Goal: Find specific page/section: Find specific page/section

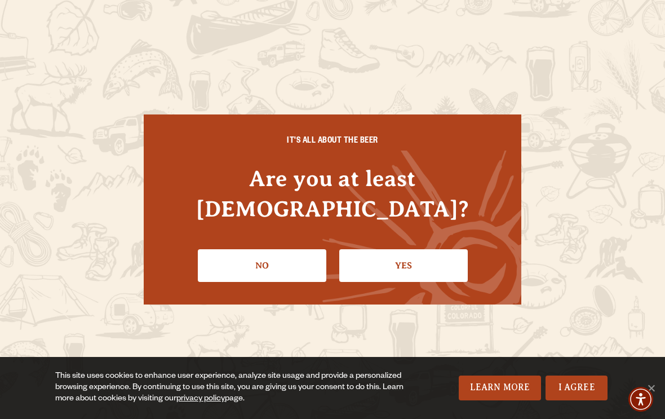
click at [422, 250] on link "Yes" at bounding box center [403, 265] width 129 height 33
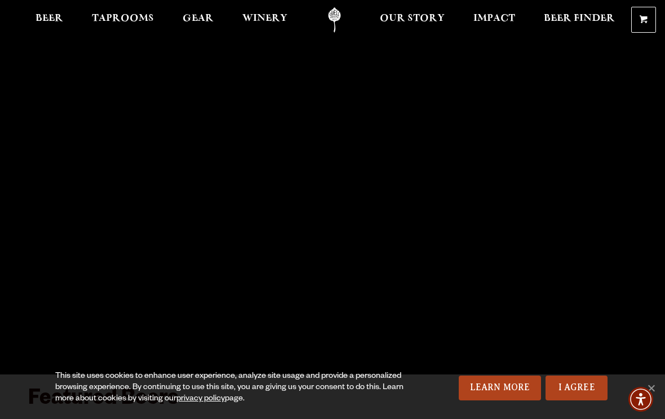
click at [579, 385] on link "I Agree" at bounding box center [577, 388] width 62 height 25
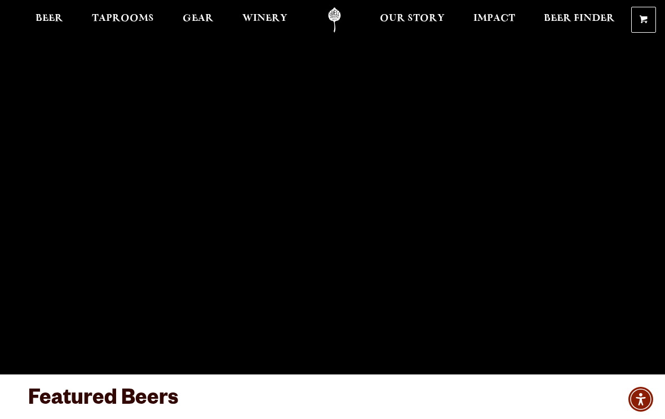
click at [128, 20] on span "Taprooms" at bounding box center [123, 18] width 62 height 9
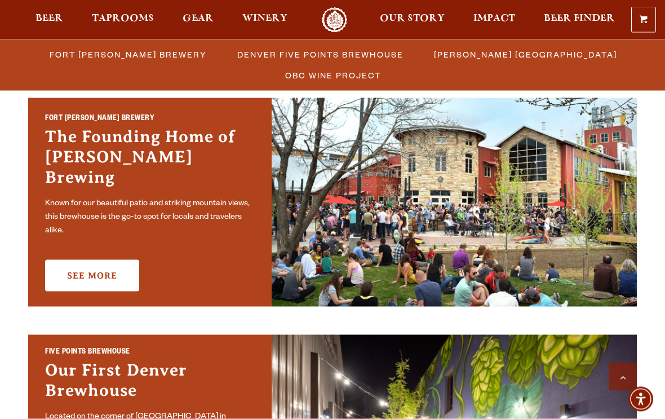
scroll to position [348, 0]
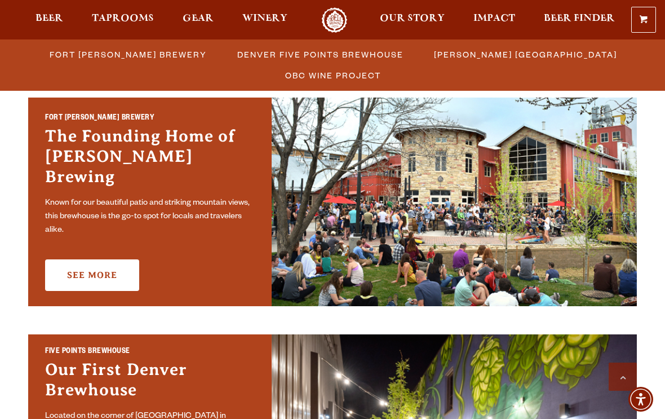
click at [90, 273] on link "See More" at bounding box center [92, 275] width 94 height 32
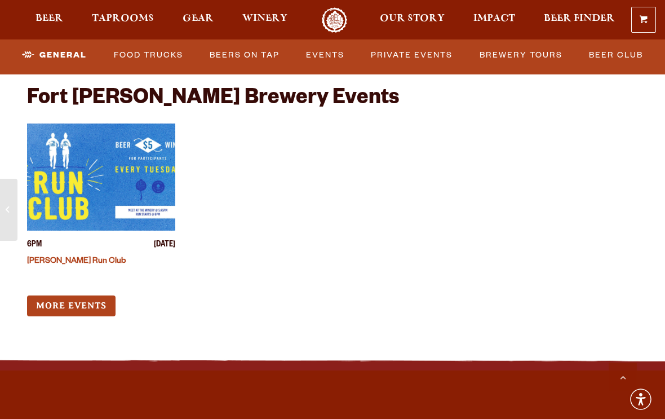
scroll to position [4453, 0]
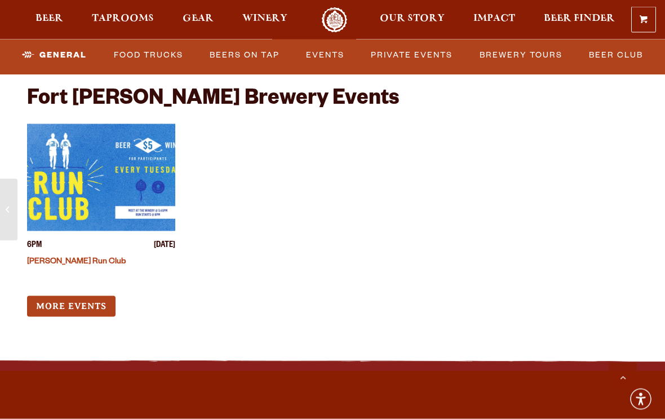
click at [67, 224] on div "6PM Tuesday October 14, 2025 Odell Run Club More Events" at bounding box center [263, 220] width 473 height 193
click at [70, 296] on link "More Events" at bounding box center [71, 306] width 89 height 21
